Goal: Navigation & Orientation: Understand site structure

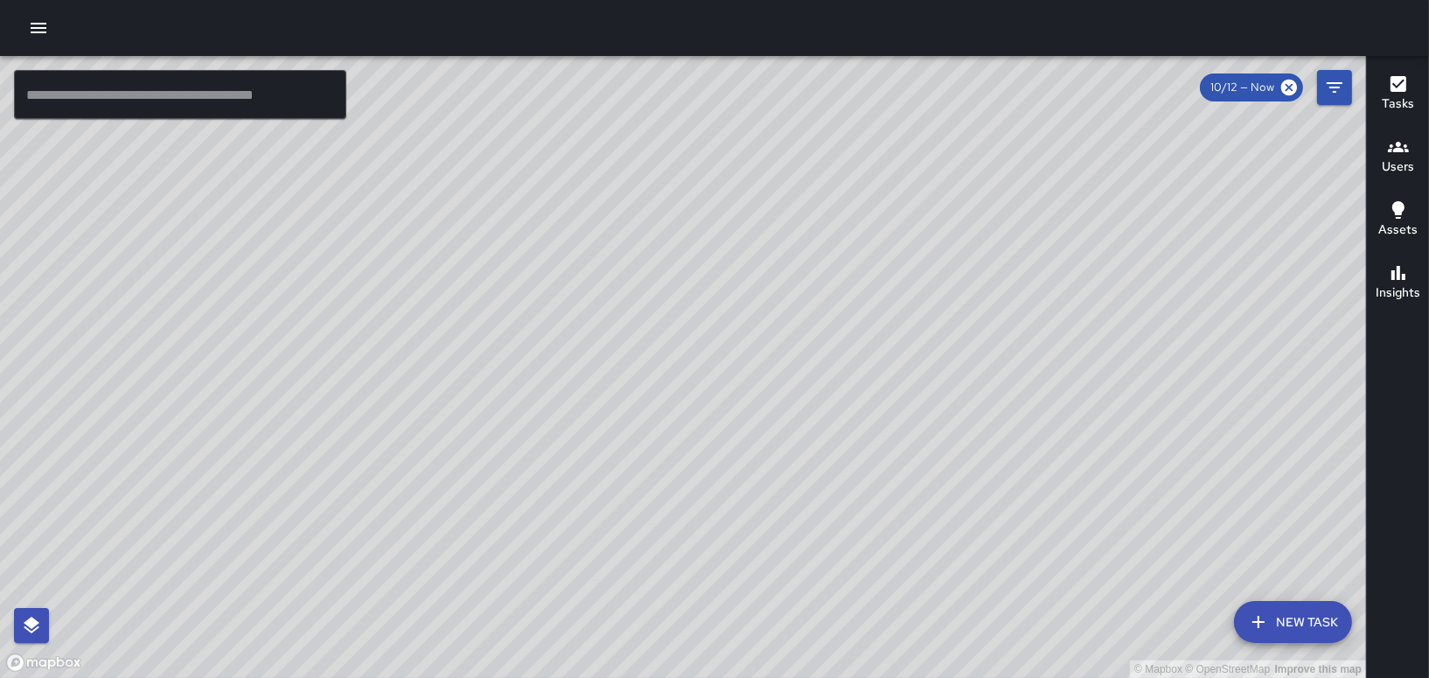
drag, startPoint x: 762, startPoint y: 551, endPoint x: 723, endPoint y: 449, distance: 109.6
click at [723, 449] on div "© Mapbox © OpenStreetMap Improve this map" at bounding box center [683, 367] width 1366 height 622
drag, startPoint x: 676, startPoint y: 520, endPoint x: 742, endPoint y: 383, distance: 152.5
click at [742, 383] on div "© Mapbox © OpenStreetMap Improve this map" at bounding box center [683, 367] width 1366 height 622
drag, startPoint x: 1212, startPoint y: 244, endPoint x: 494, endPoint y: 421, distance: 739.5
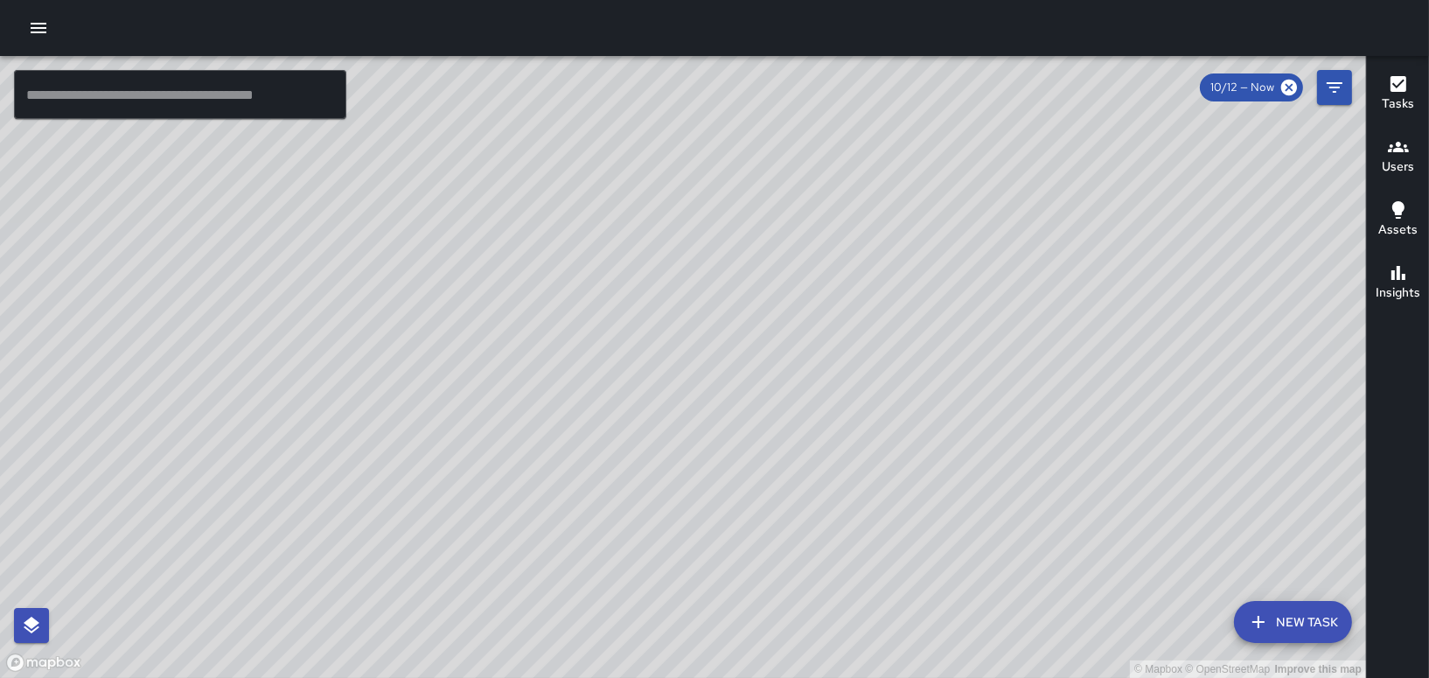
click at [494, 421] on div "© Mapbox © OpenStreetMap Improve this map" at bounding box center [683, 367] width 1366 height 622
drag, startPoint x: 686, startPoint y: 530, endPoint x: 793, endPoint y: 292, distance: 260.7
click at [788, 305] on div "© Mapbox © OpenStreetMap Improve this map" at bounding box center [683, 367] width 1366 height 622
drag, startPoint x: 676, startPoint y: 380, endPoint x: 687, endPoint y: 307, distance: 74.3
click at [687, 307] on div "© Mapbox © OpenStreetMap Improve this map" at bounding box center [683, 367] width 1366 height 622
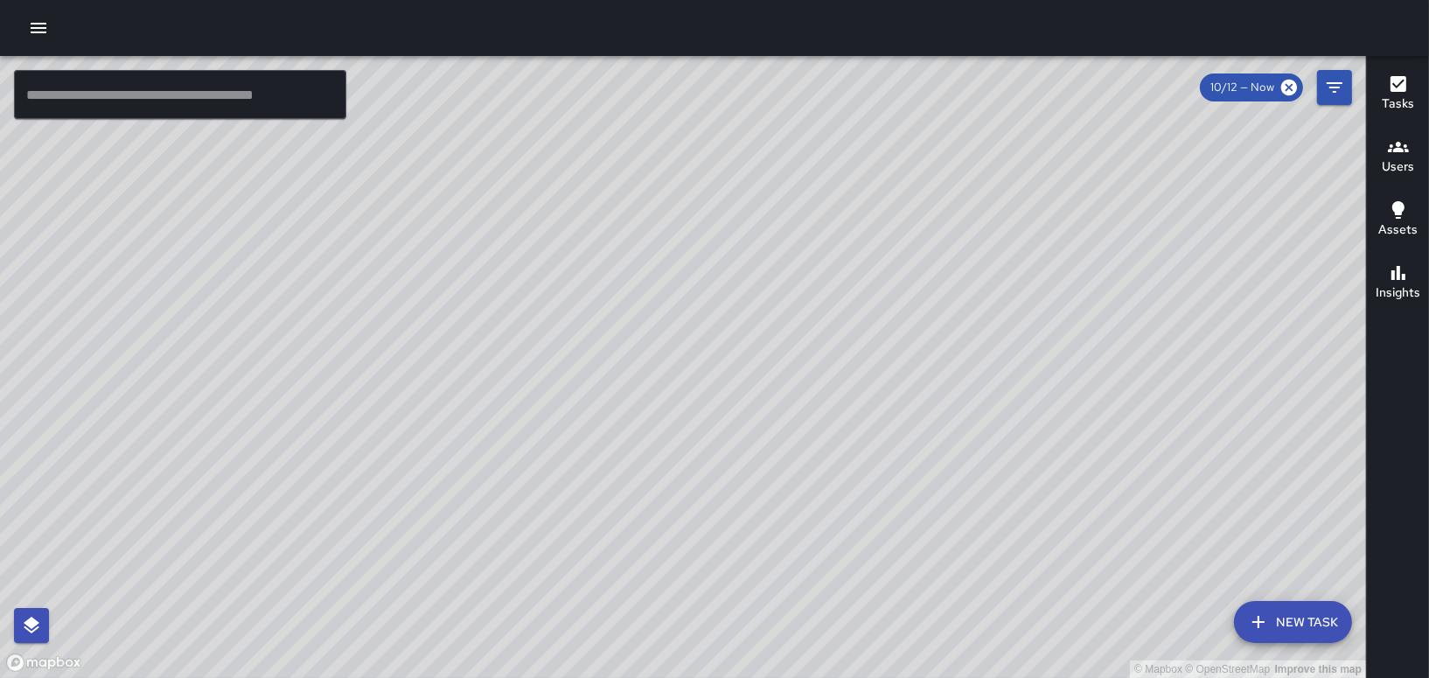
drag, startPoint x: 804, startPoint y: 535, endPoint x: 693, endPoint y: 245, distance: 311.1
click at [697, 245] on div "© Mapbox © OpenStreetMap Improve this map" at bounding box center [683, 367] width 1366 height 622
drag, startPoint x: 664, startPoint y: 451, endPoint x: 618, endPoint y: 332, distance: 127.3
click at [618, 332] on div "© Mapbox © OpenStreetMap Improve this map" at bounding box center [683, 367] width 1366 height 622
drag, startPoint x: 718, startPoint y: 392, endPoint x: 851, endPoint y: 577, distance: 228.1
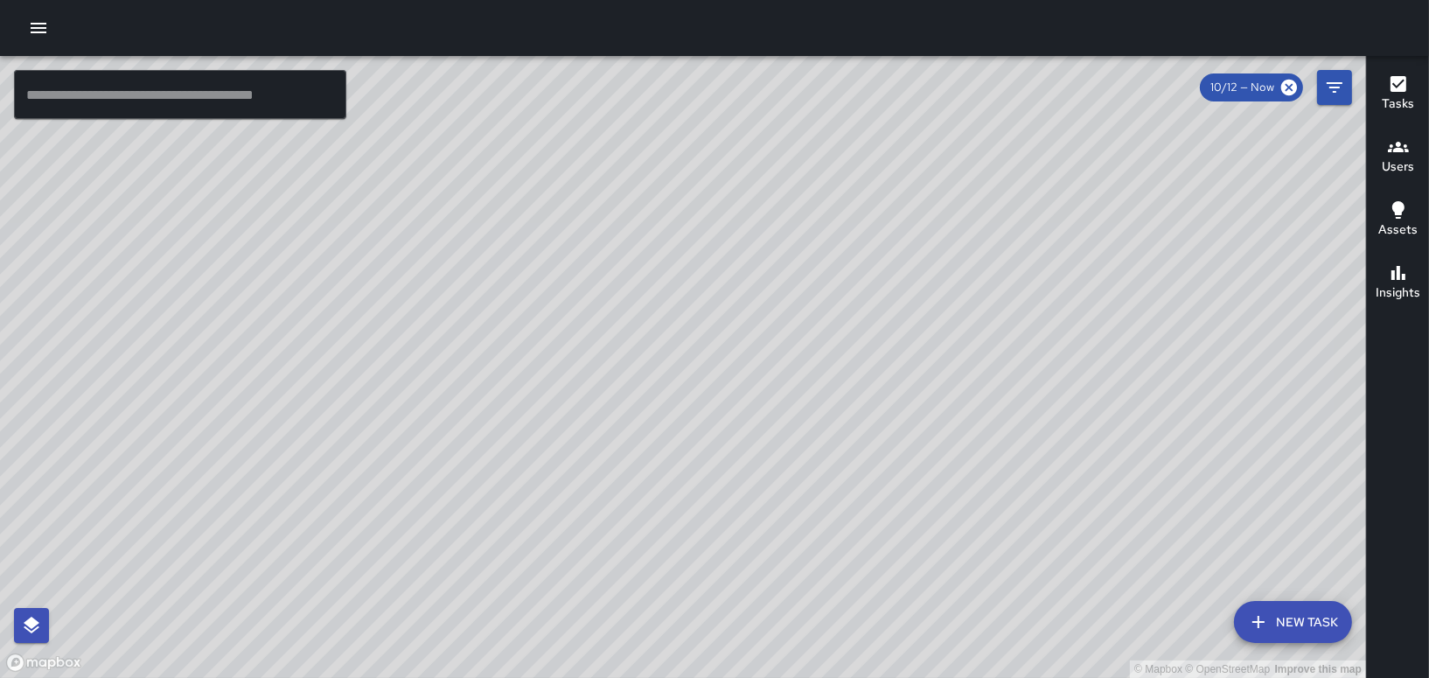
click at [846, 579] on div "© Mapbox © OpenStreetMap Improve this map" at bounding box center [683, 367] width 1366 height 622
drag, startPoint x: 593, startPoint y: 309, endPoint x: 594, endPoint y: 413, distance: 104.1
click at [594, 413] on div "© Mapbox © OpenStreetMap Improve this map" at bounding box center [683, 367] width 1366 height 622
drag, startPoint x: 682, startPoint y: 425, endPoint x: 549, endPoint y: 292, distance: 188.0
click at [549, 292] on div "© Mapbox © OpenStreetMap Improve this map" at bounding box center [683, 367] width 1366 height 622
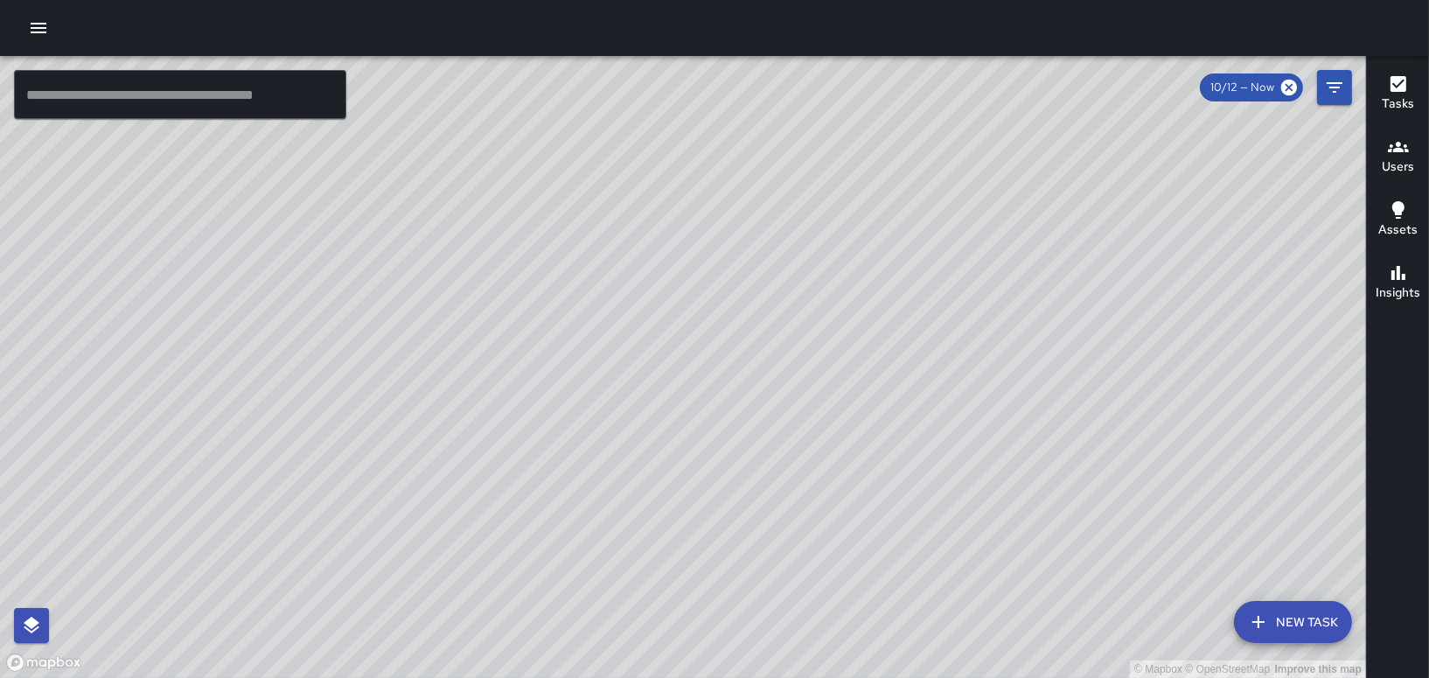
drag, startPoint x: 403, startPoint y: 477, endPoint x: 873, endPoint y: 73, distance: 619.4
click at [866, 81] on div "© Mapbox © OpenStreetMap Improve this map" at bounding box center [683, 367] width 1366 height 622
drag, startPoint x: 712, startPoint y: 549, endPoint x: 602, endPoint y: 280, distance: 290.6
click at [602, 280] on div "© Mapbox © OpenStreetMap Improve this map" at bounding box center [683, 367] width 1366 height 622
drag, startPoint x: 721, startPoint y: 514, endPoint x: 691, endPoint y: 371, distance: 146.6
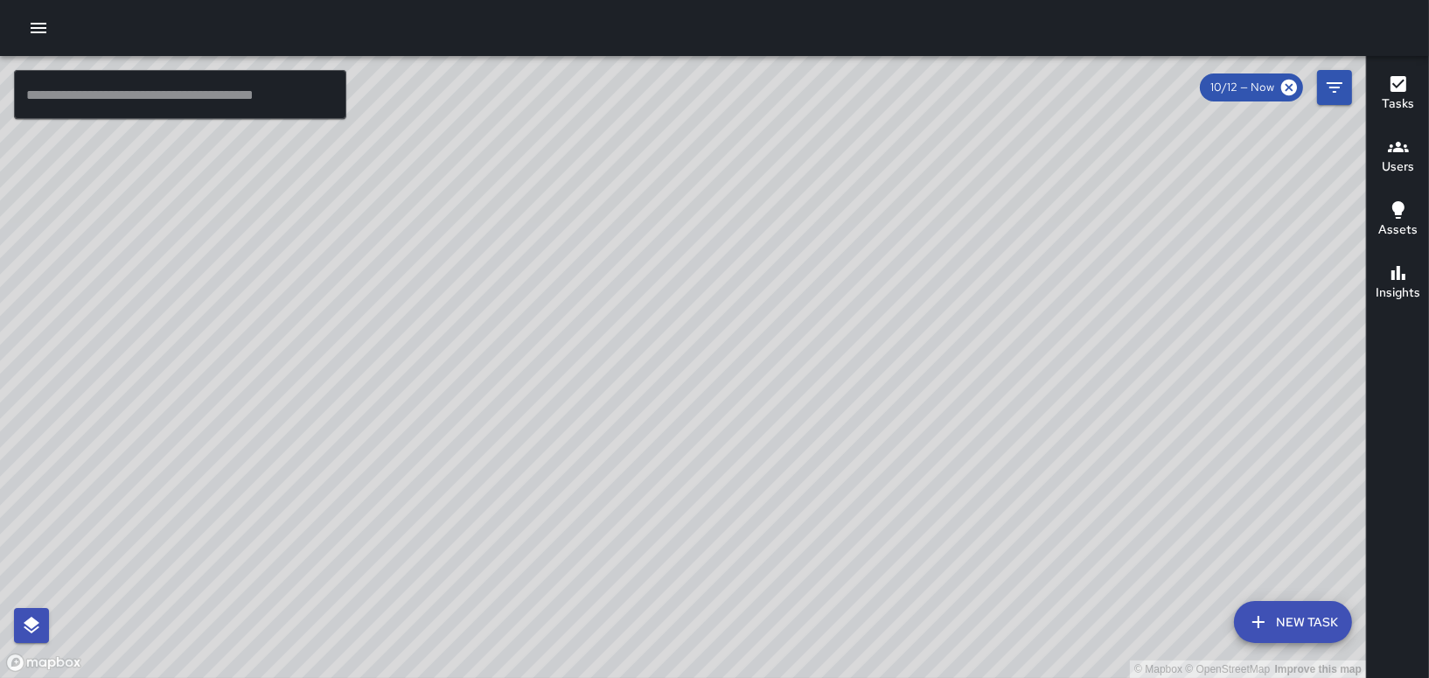
click at [693, 372] on div "© Mapbox © OpenStreetMap Improve this map" at bounding box center [683, 367] width 1366 height 622
click at [1403, 159] on h6 "Users" at bounding box center [1398, 166] width 32 height 19
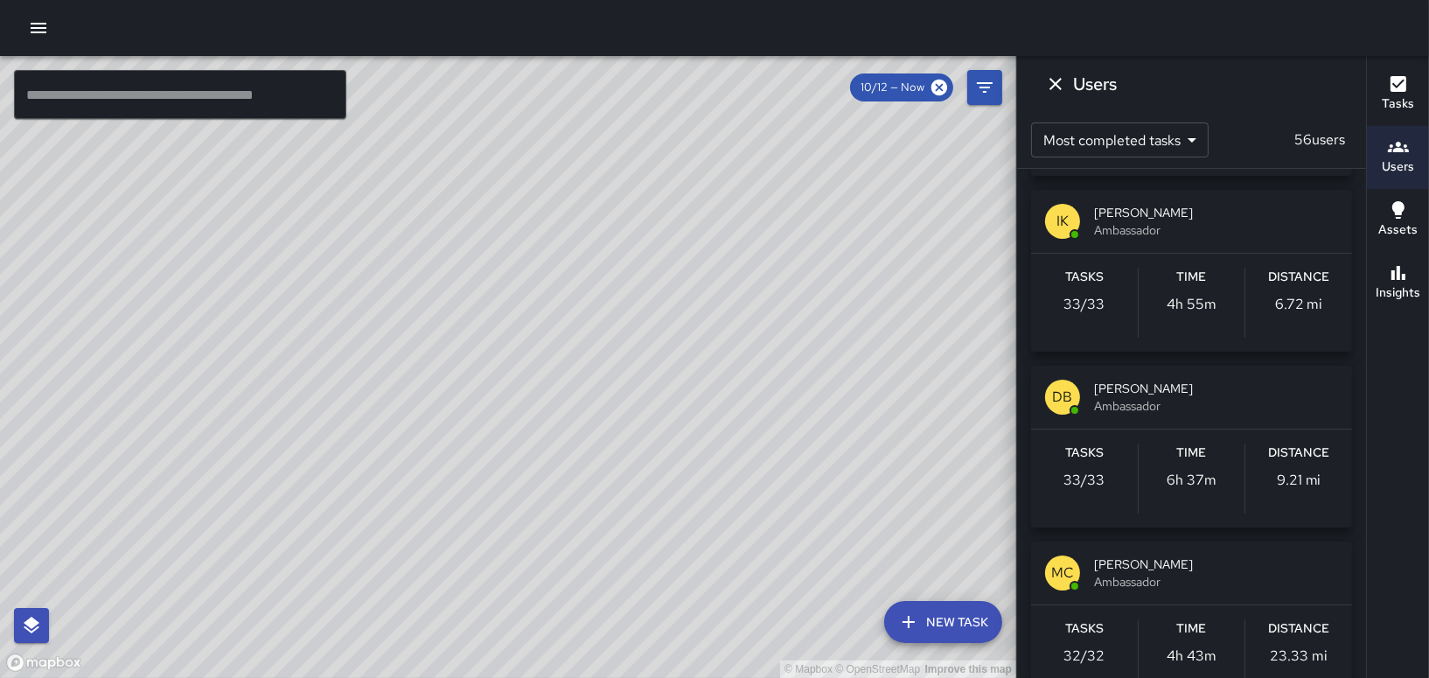
scroll to position [1661, 0]
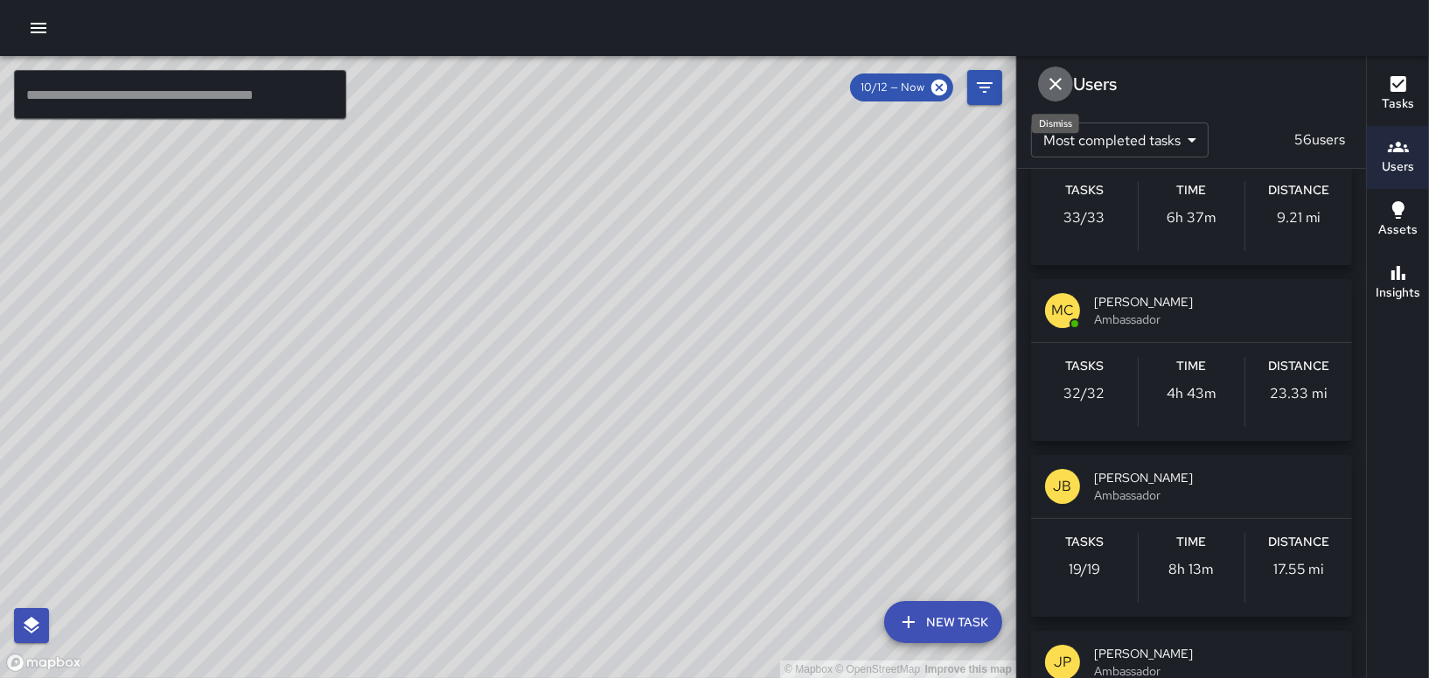
click at [1060, 80] on icon "Dismiss" at bounding box center [1055, 84] width 12 height 12
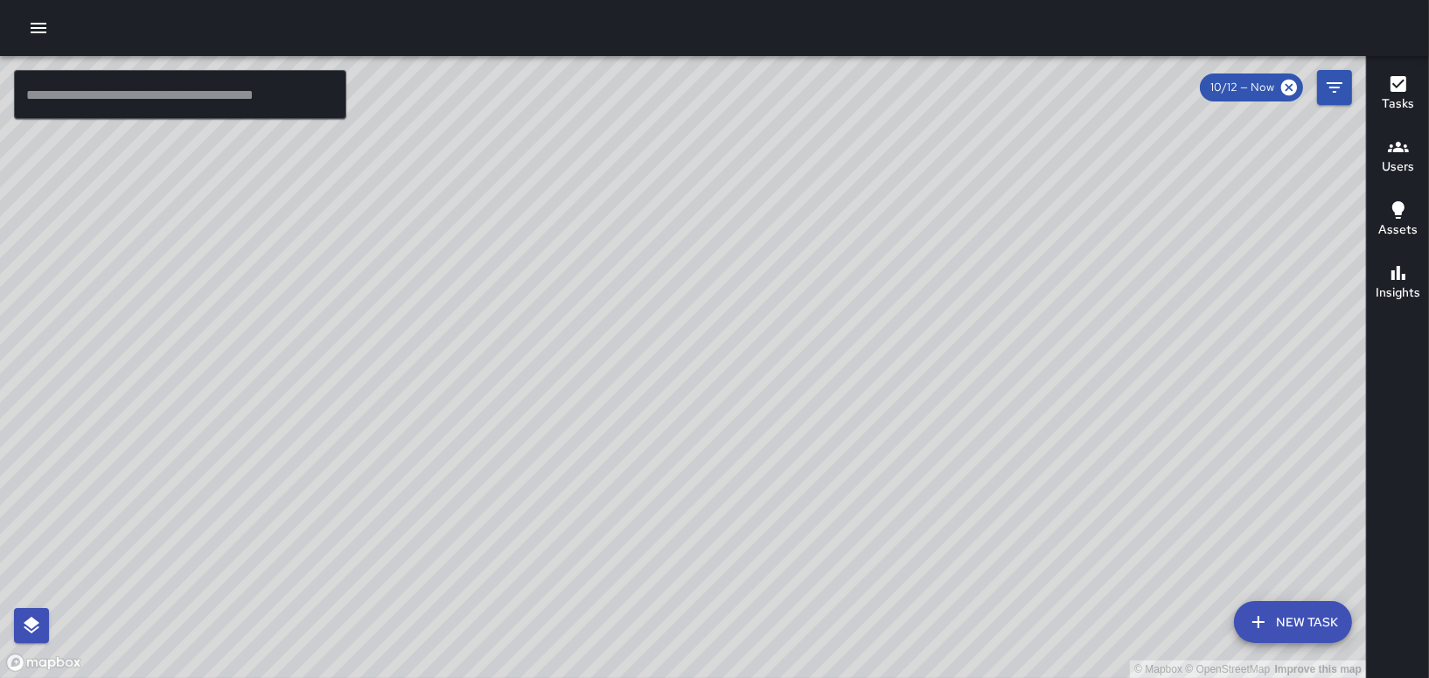
click at [1380, 104] on button "Tasks" at bounding box center [1398, 94] width 62 height 63
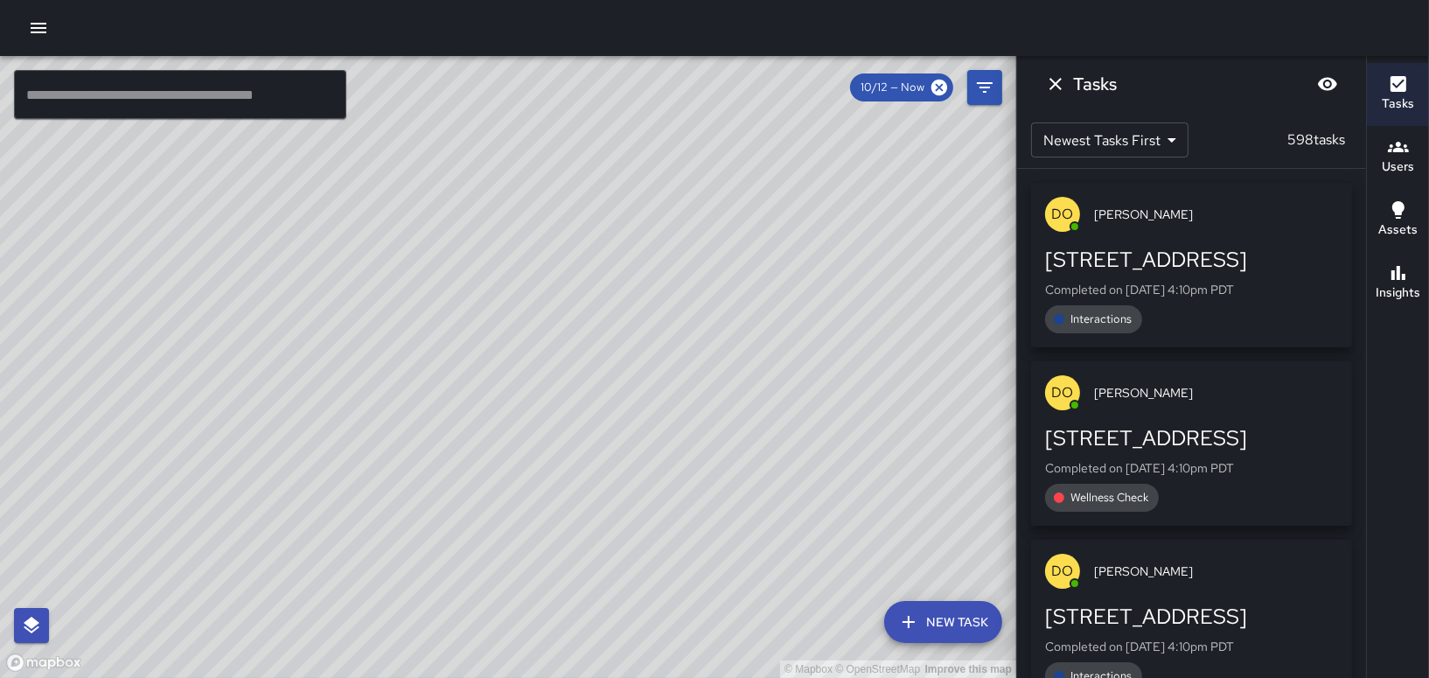
drag, startPoint x: 718, startPoint y: 223, endPoint x: 696, endPoint y: 228, distance: 22.5
click at [698, 228] on div "© Mapbox © OpenStreetMap Improve this map" at bounding box center [508, 367] width 1016 height 622
drag, startPoint x: 830, startPoint y: 310, endPoint x: 629, endPoint y: 328, distance: 201.9
click at [630, 328] on div "© Mapbox © OpenStreetMap Improve this map" at bounding box center [508, 367] width 1016 height 622
drag, startPoint x: 717, startPoint y: 217, endPoint x: 583, endPoint y: 268, distance: 143.4
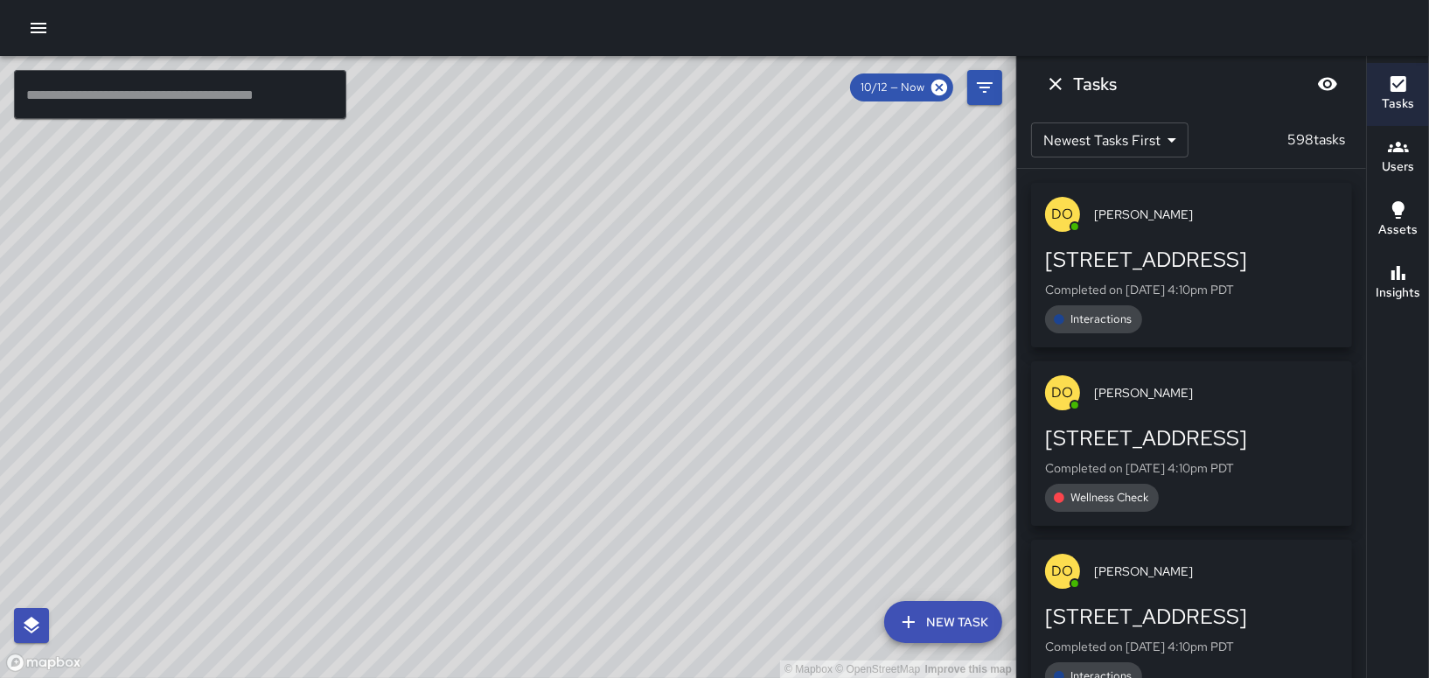
click at [583, 268] on div "© Mapbox © OpenStreetMap Improve this map" at bounding box center [508, 367] width 1016 height 622
drag, startPoint x: 519, startPoint y: 268, endPoint x: 524, endPoint y: 393, distance: 125.1
click at [524, 393] on div "© Mapbox © OpenStreetMap Improve this map" at bounding box center [508, 367] width 1016 height 622
drag, startPoint x: 677, startPoint y: 536, endPoint x: 618, endPoint y: 276, distance: 266.2
click at [618, 276] on div "© Mapbox © OpenStreetMap Improve this map" at bounding box center [508, 367] width 1016 height 622
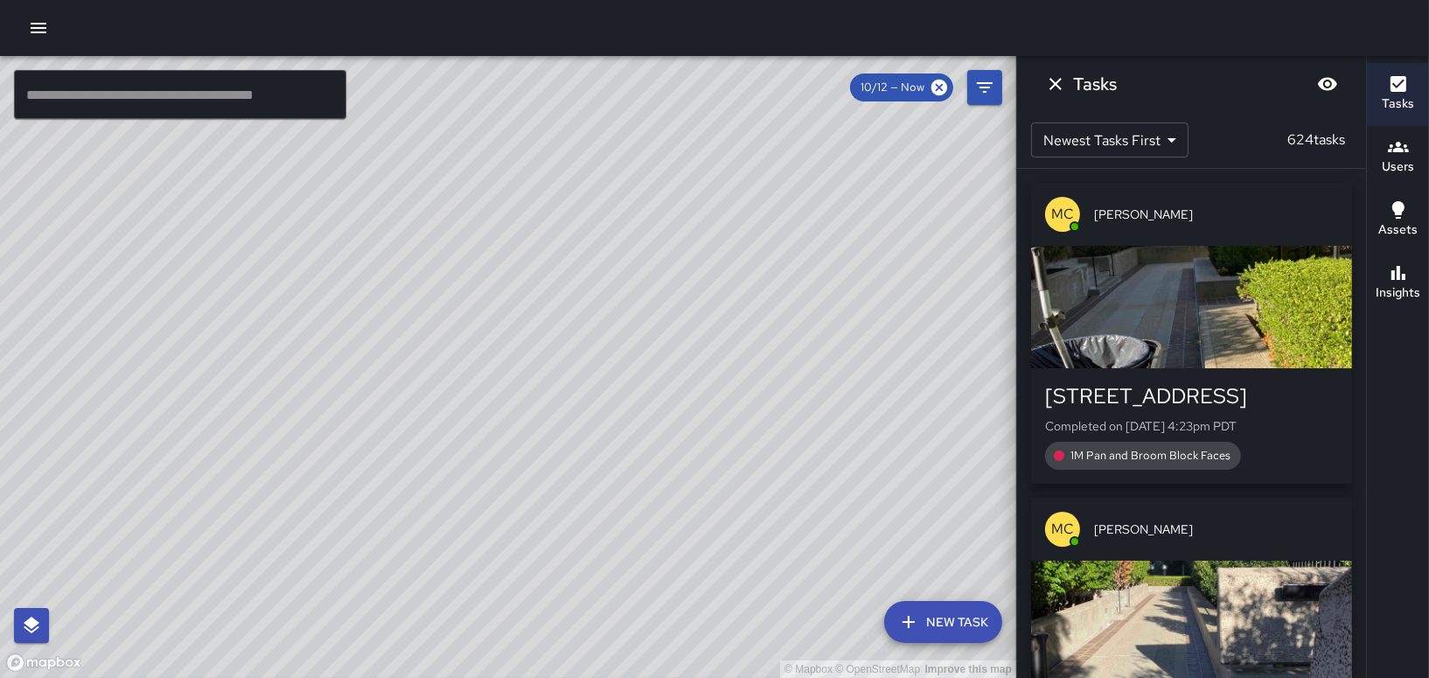
scroll to position [607, 0]
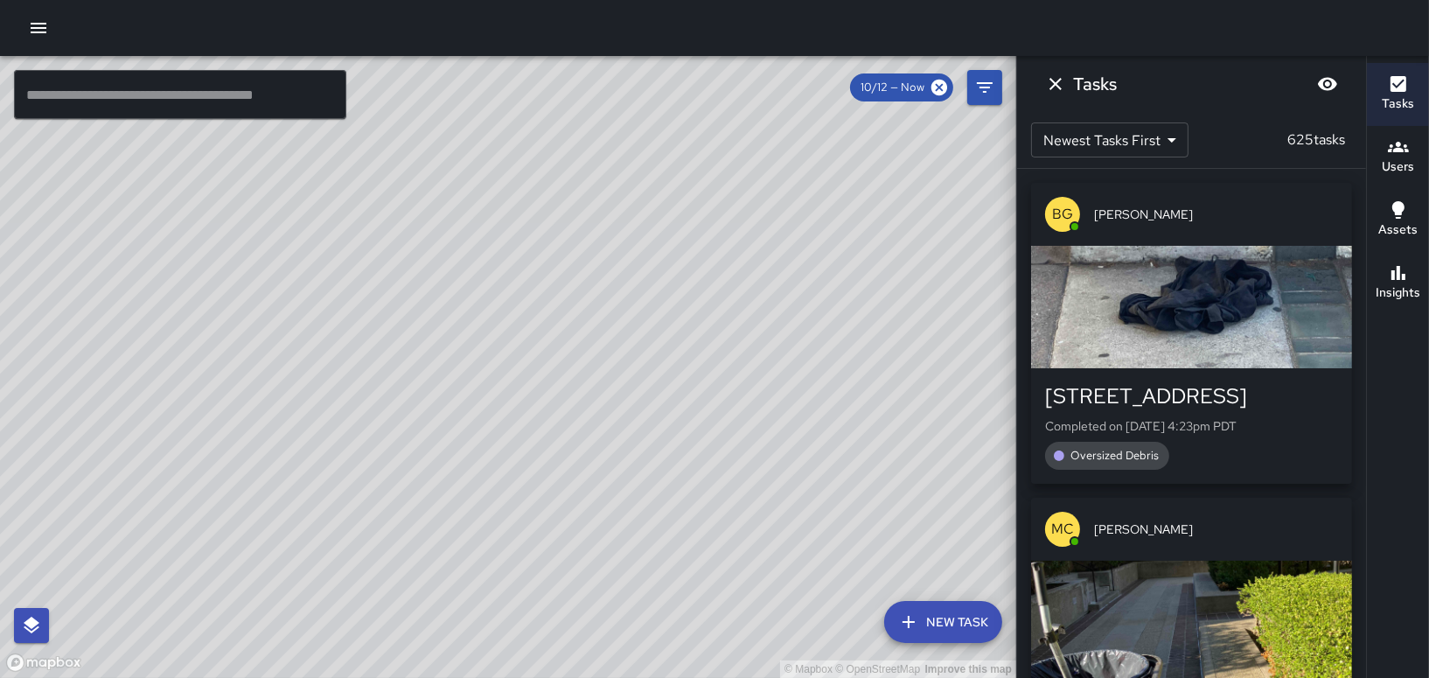
drag, startPoint x: 574, startPoint y: 242, endPoint x: 574, endPoint y: 428, distance: 185.4
click at [574, 428] on div "© Mapbox © OpenStreetMap Improve this map" at bounding box center [508, 367] width 1016 height 622
